Goal: Obtain resource: Obtain resource

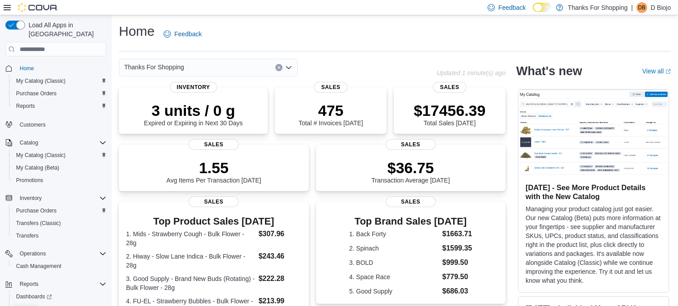
click at [29, 305] on span "Reports" at bounding box center [25, 308] width 19 height 7
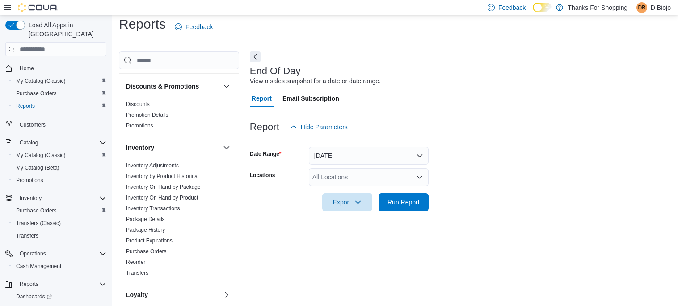
scroll to position [88, 0]
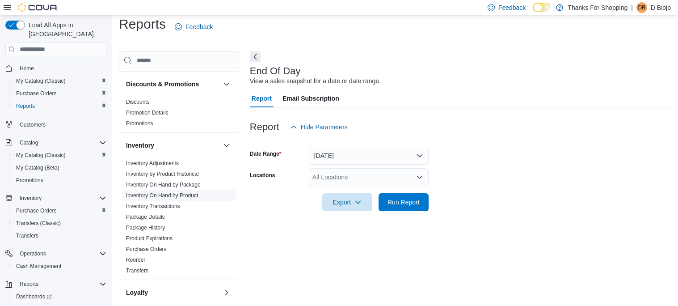
click at [186, 196] on link "Inventory On Hand by Product" at bounding box center [162, 195] width 72 height 6
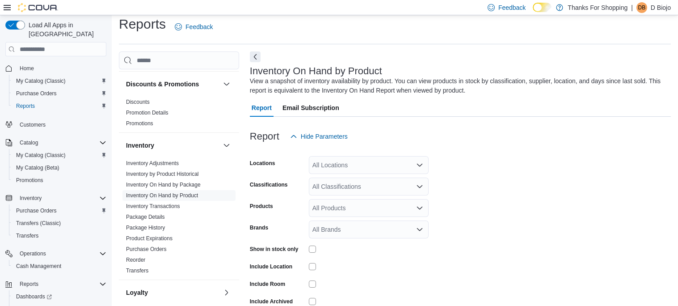
scroll to position [29, 0]
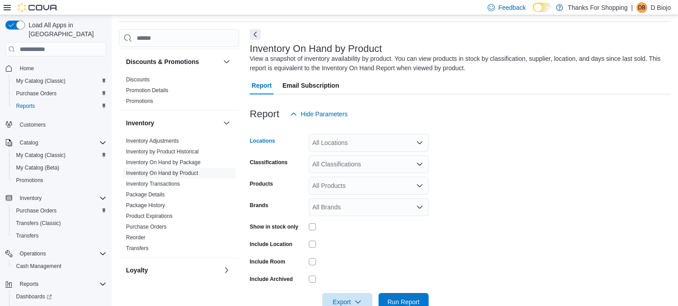
click at [420, 139] on icon "Open list of options" at bounding box center [419, 142] width 7 height 7
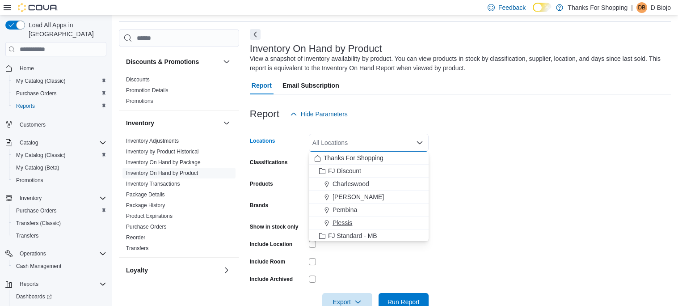
click at [357, 224] on div "Plessis" at bounding box center [368, 222] width 109 height 9
click at [508, 199] on form "Locations [GEOGRAPHIC_DATA] box. Selected. Plessis. Press Backspace to [PERSON_…" at bounding box center [460, 217] width 421 height 188
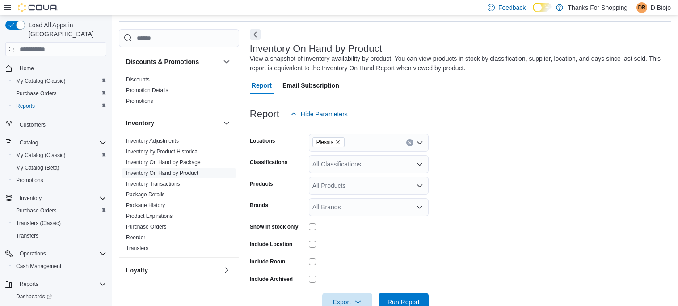
click at [423, 166] on div "All Classifications" at bounding box center [369, 164] width 120 height 18
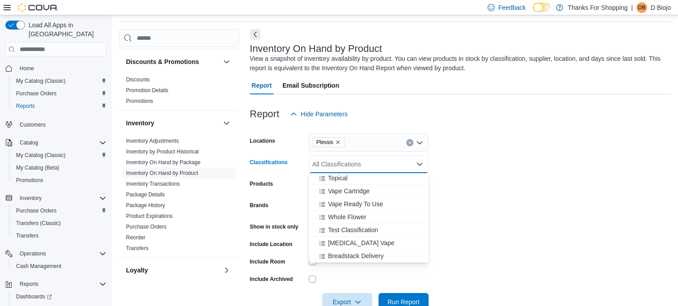
scroll to position [52, 0]
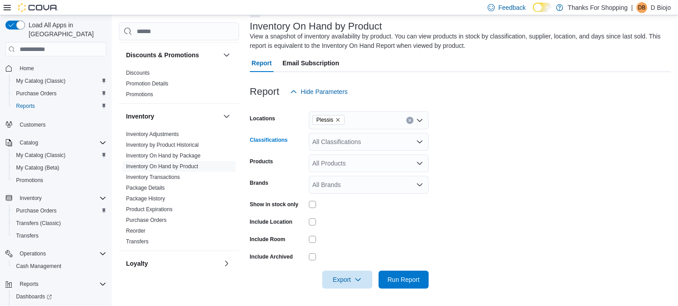
click at [416, 141] on icon "Open list of options" at bounding box center [419, 141] width 7 height 7
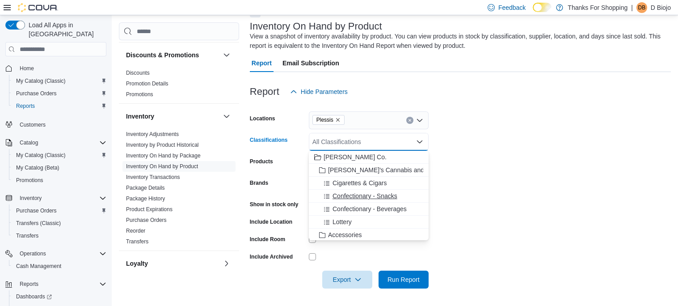
scroll to position [429, 0]
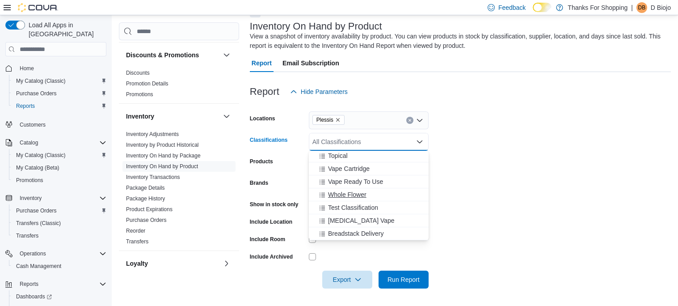
click at [361, 192] on span "Whole Flower" at bounding box center [347, 194] width 38 height 9
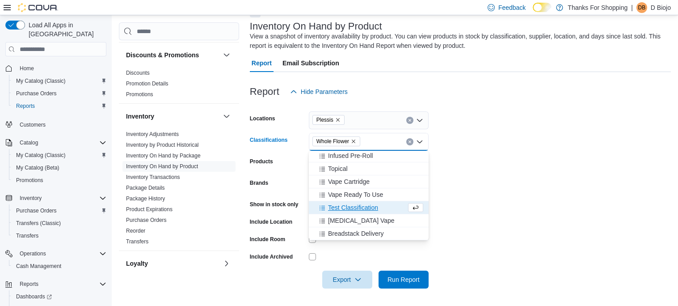
scroll to position [416, 0]
click at [504, 160] on form "Locations Plessis Classifications Whole Flower Combo box. Selected. Whole Flowe…" at bounding box center [460, 195] width 421 height 188
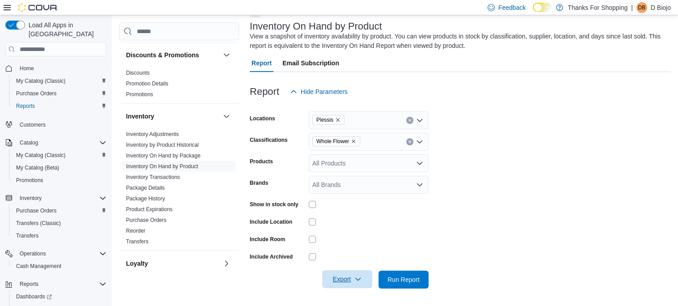
click at [364, 279] on span "Export" at bounding box center [347, 279] width 39 height 18
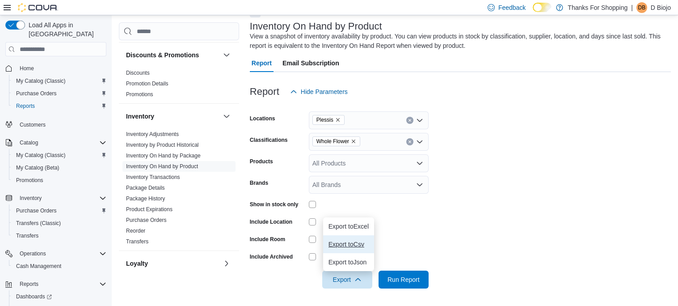
click at [361, 247] on button "Export to Csv" at bounding box center [348, 244] width 51 height 18
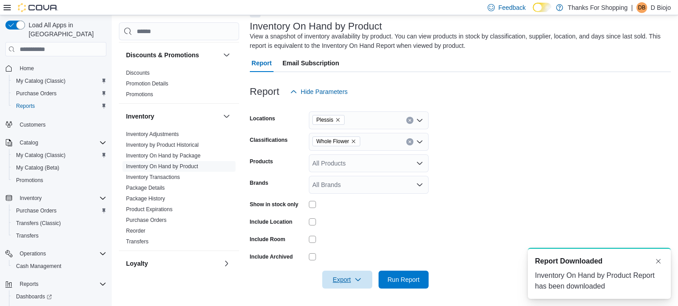
scroll to position [0, 0]
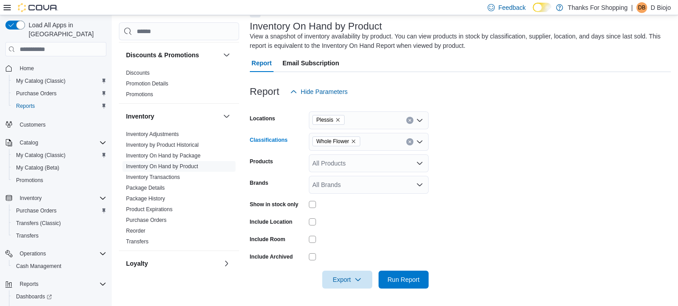
click at [354, 142] on icon "Remove Whole Flower from selection in this group" at bounding box center [353, 141] width 5 height 5
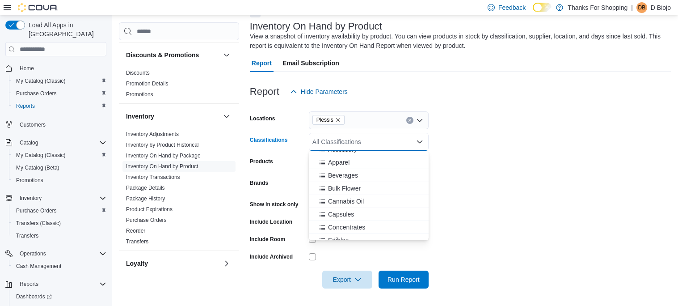
scroll to position [268, 0]
click at [346, 216] on span "Capsules" at bounding box center [341, 213] width 26 height 9
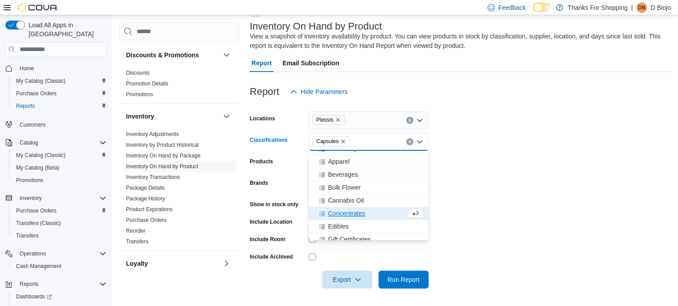
click at [469, 194] on form "Locations Plessis Classifications Capsules Combo box. Selected. Capsules. Press…" at bounding box center [460, 195] width 421 height 188
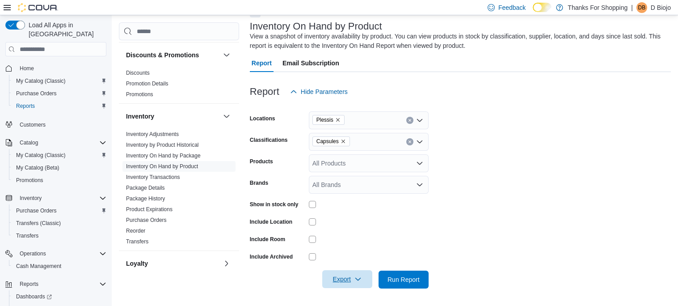
click at [360, 277] on icon "button" at bounding box center [357, 278] width 7 height 7
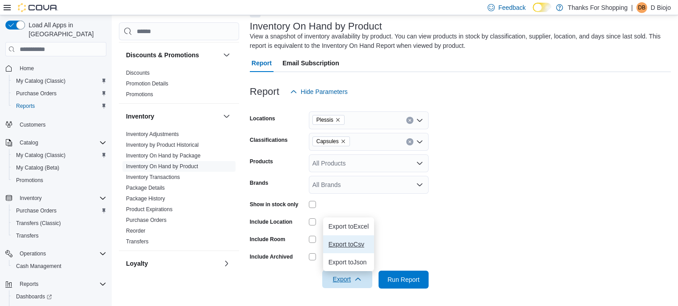
click at [361, 246] on span "Export to Csv" at bounding box center [348, 243] width 40 height 7
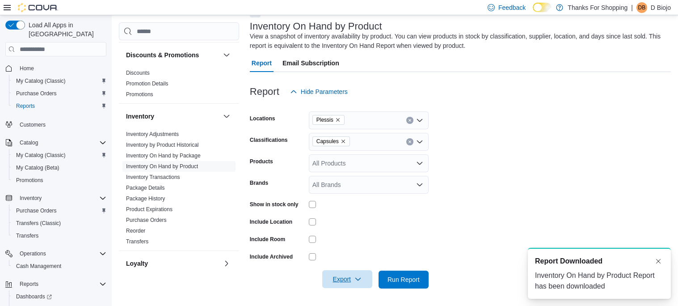
scroll to position [0, 0]
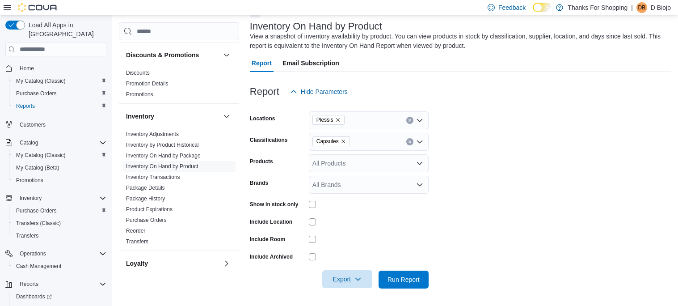
click at [344, 142] on icon "Remove Capsules from selection in this group" at bounding box center [342, 141] width 5 height 5
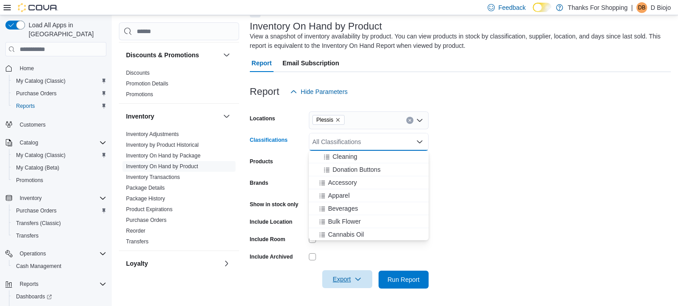
scroll to position [269, 0]
click at [364, 196] on div "Cannabis Oil" at bounding box center [368, 198] width 109 height 9
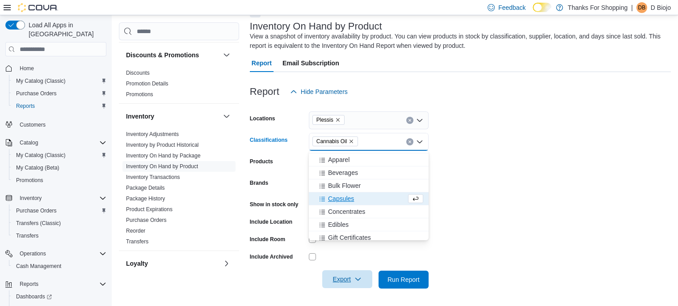
click at [466, 179] on form "Locations Plessis Classifications Cannabis Oil Combo box. Selected. Cannabis Oi…" at bounding box center [460, 195] width 421 height 188
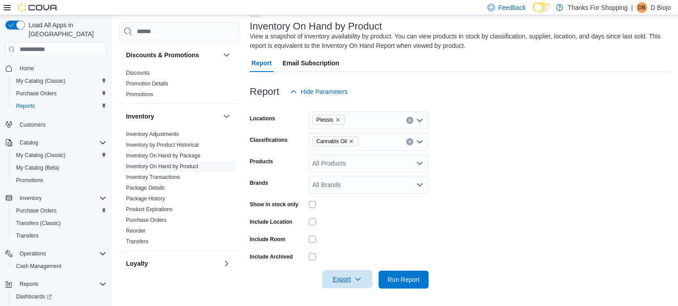
click at [360, 280] on icon "button" at bounding box center [357, 278] width 7 height 7
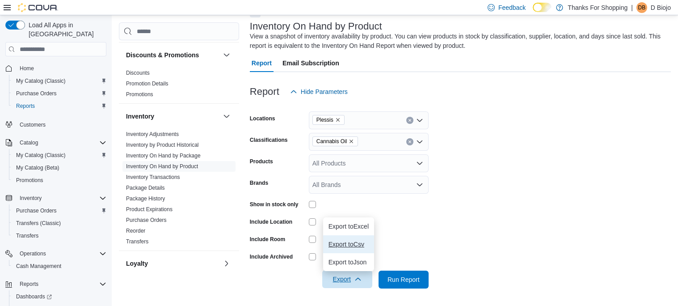
click at [360, 248] on button "Export to Csv" at bounding box center [348, 244] width 51 height 18
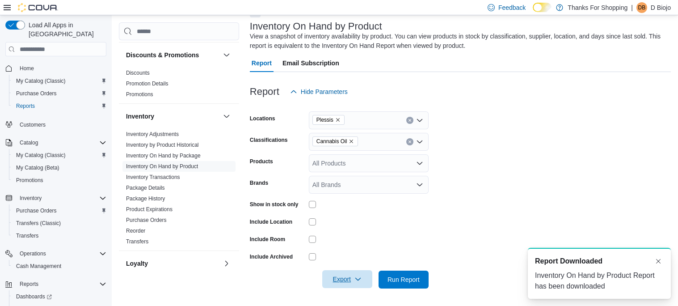
scroll to position [0, 0]
